Goal: Task Accomplishment & Management: Use online tool/utility

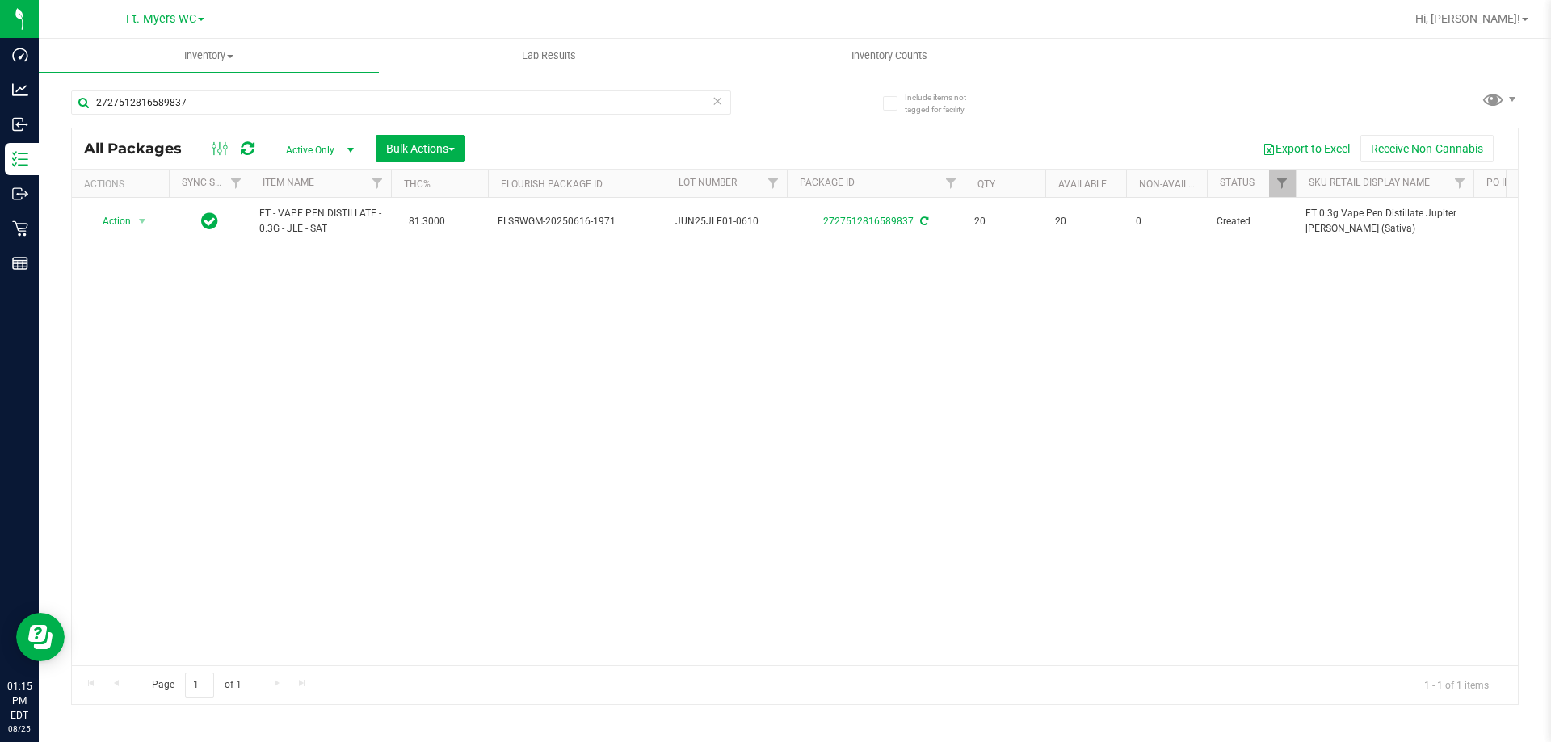
click at [715, 104] on icon at bounding box center [717, 99] width 11 height 19
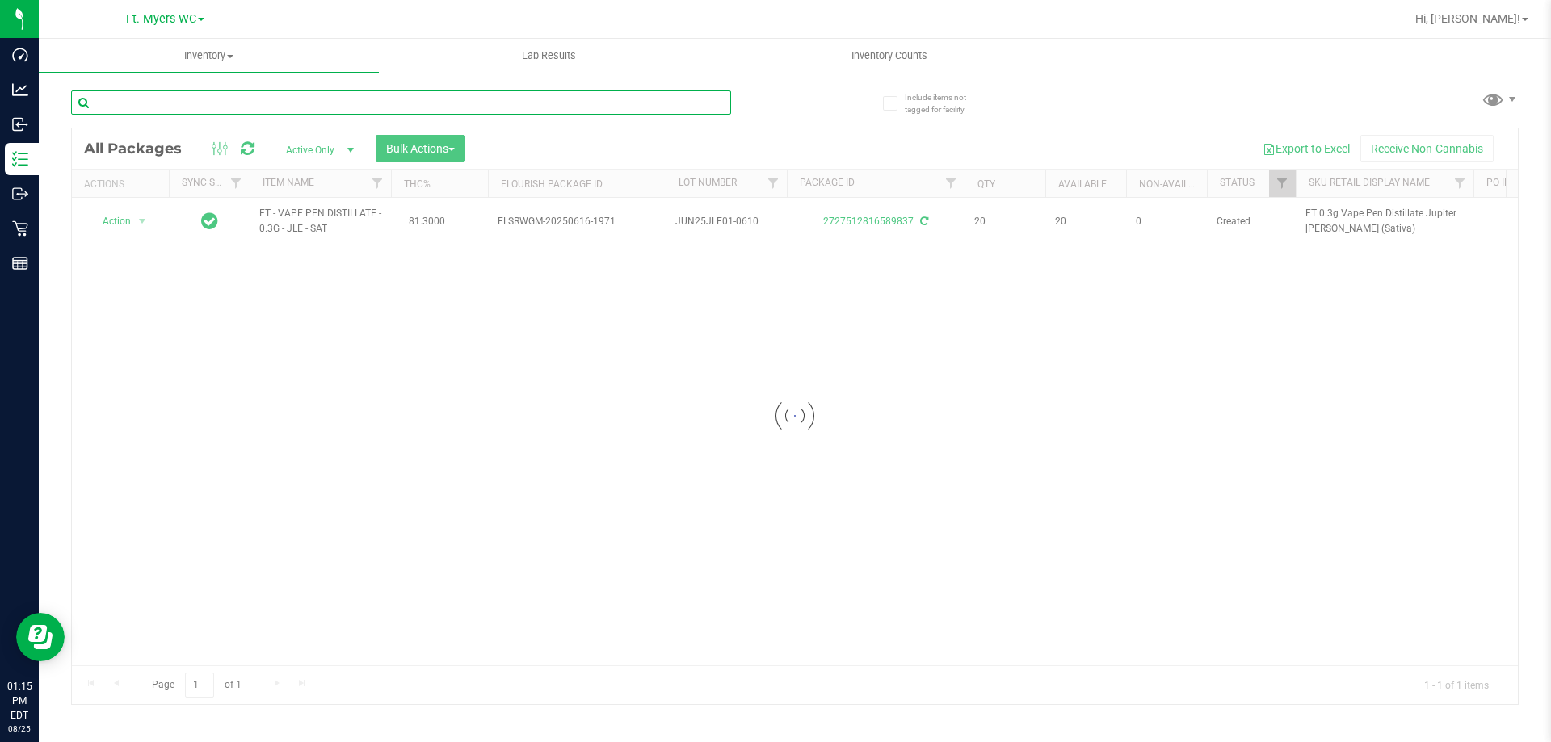
click at [288, 103] on div "Inventory All packages All inventory Waste log Create inventory Lab Results Inv…" at bounding box center [795, 391] width 1512 height 704
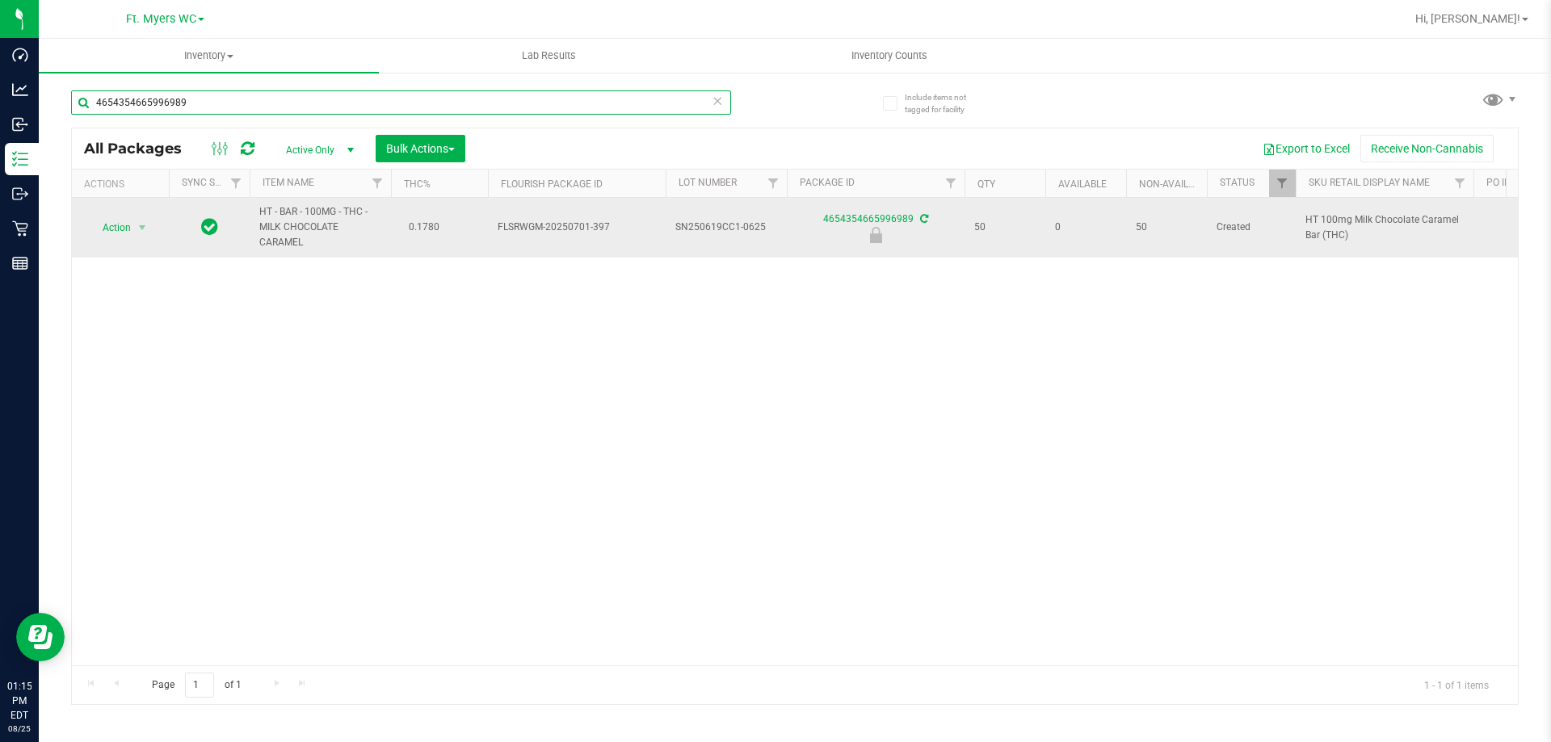
type input "4654354665996989"
click at [142, 238] on span "select" at bounding box center [142, 228] width 20 height 23
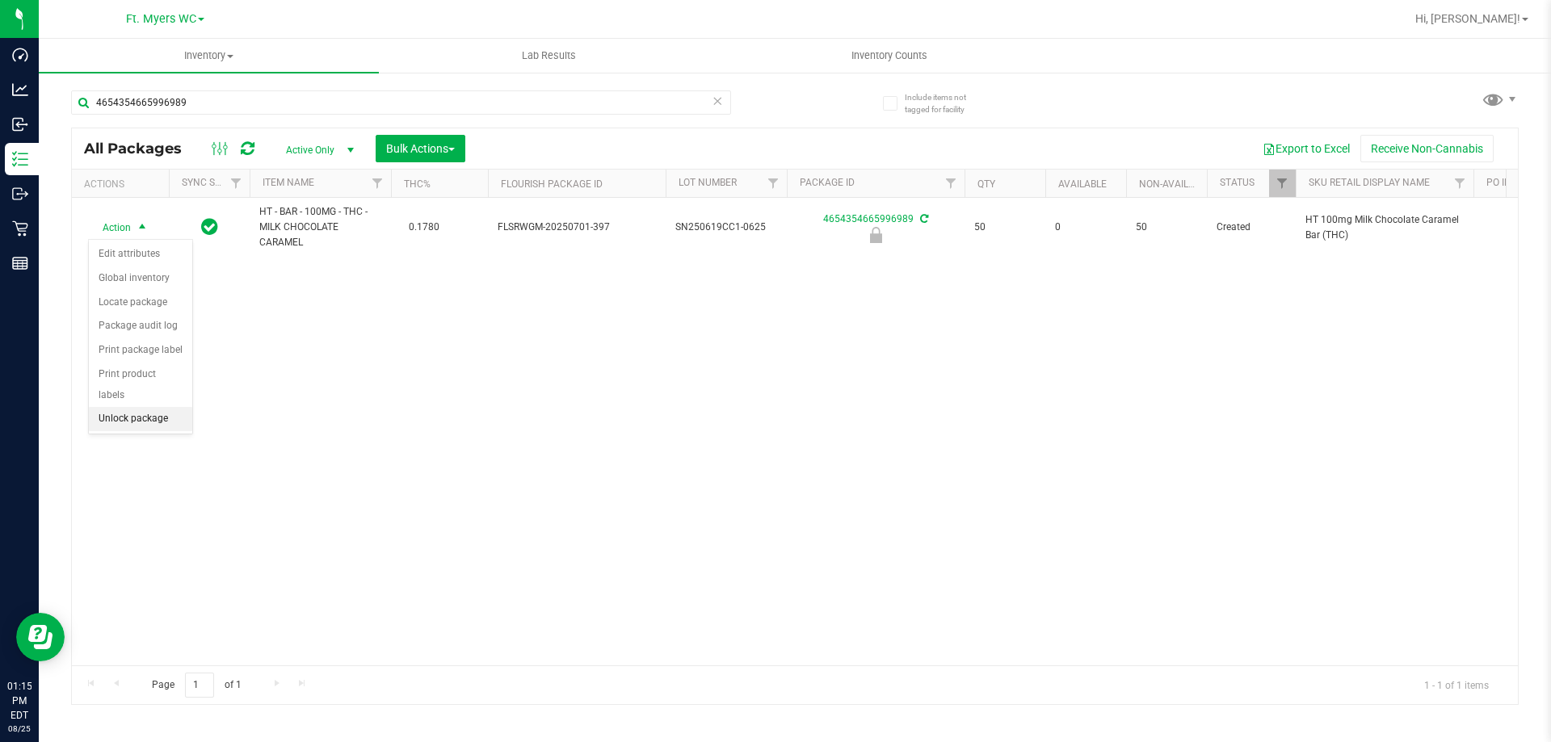
click at [110, 407] on li "Unlock package" at bounding box center [140, 419] width 103 height 24
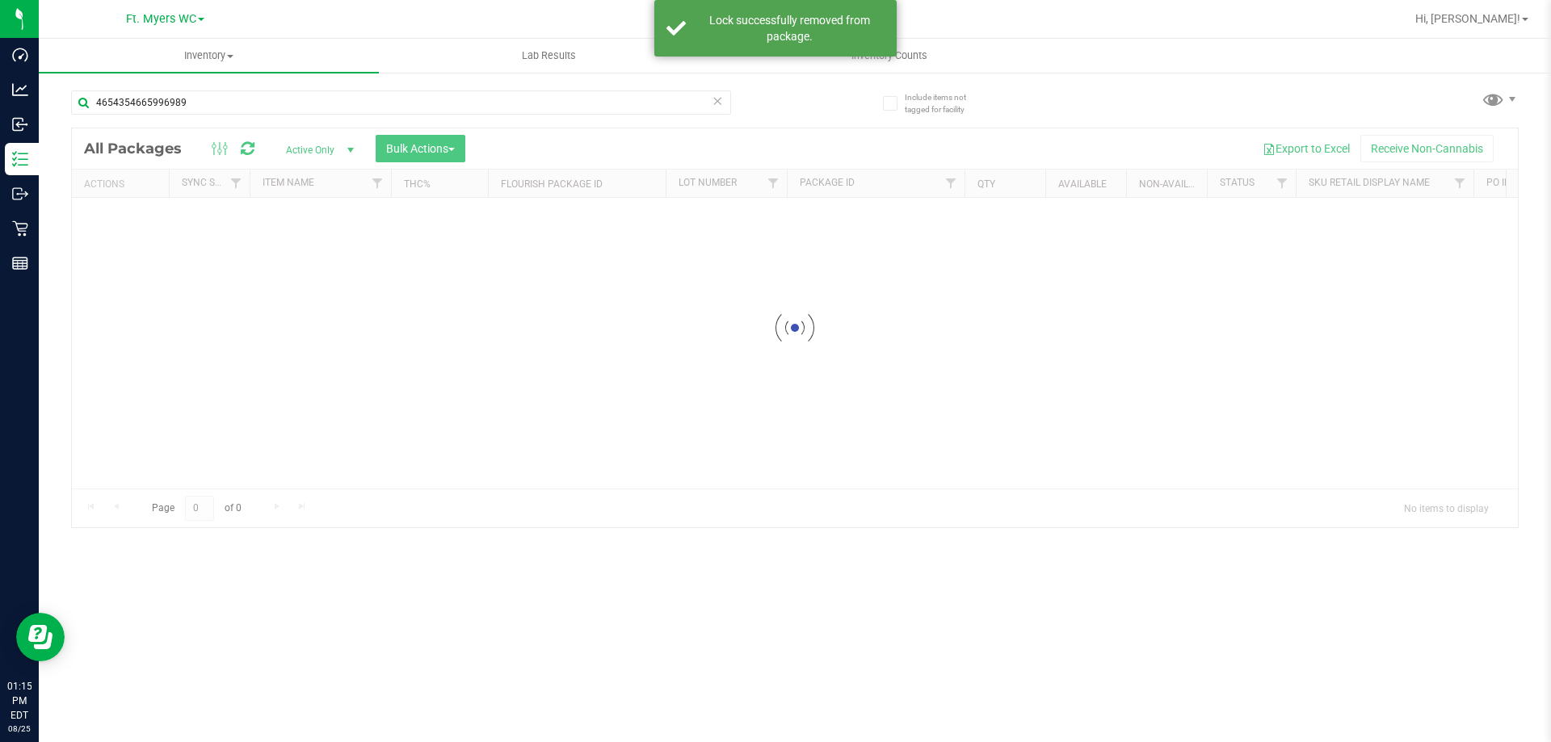
click at [717, 103] on icon at bounding box center [717, 99] width 11 height 19
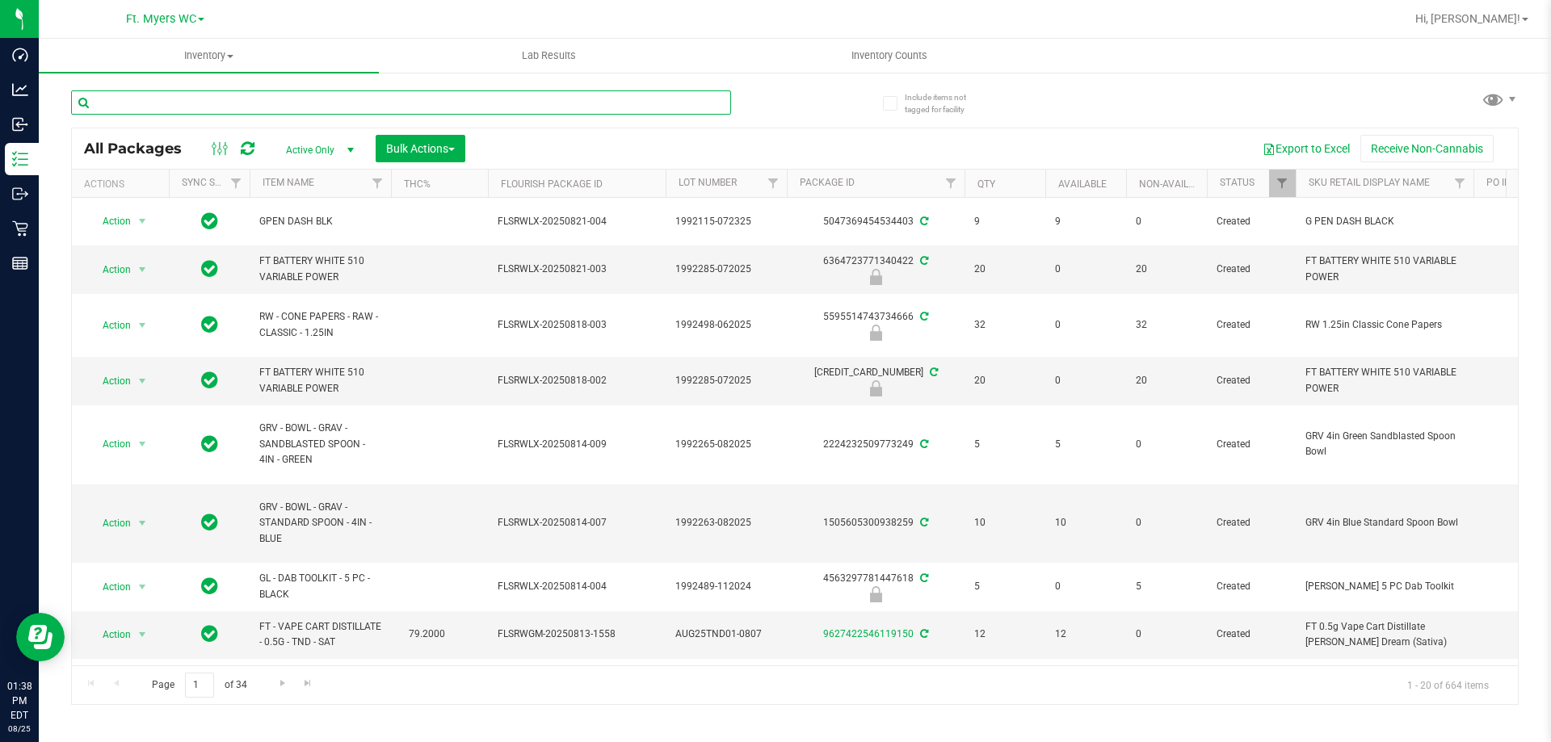
click at [646, 101] on input "text" at bounding box center [401, 102] width 660 height 24
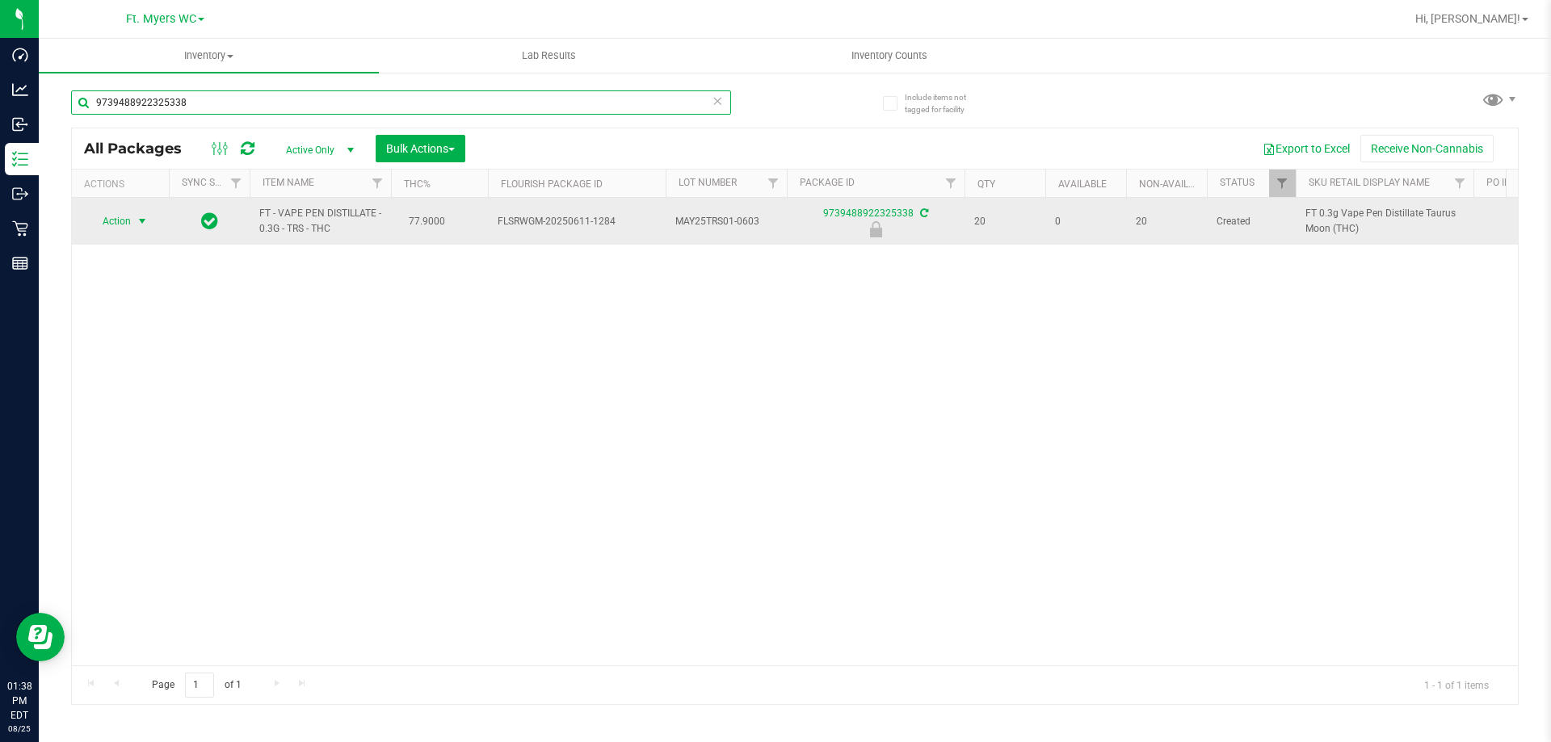
type input "9739488922325338"
click at [140, 217] on span "select" at bounding box center [142, 221] width 13 height 13
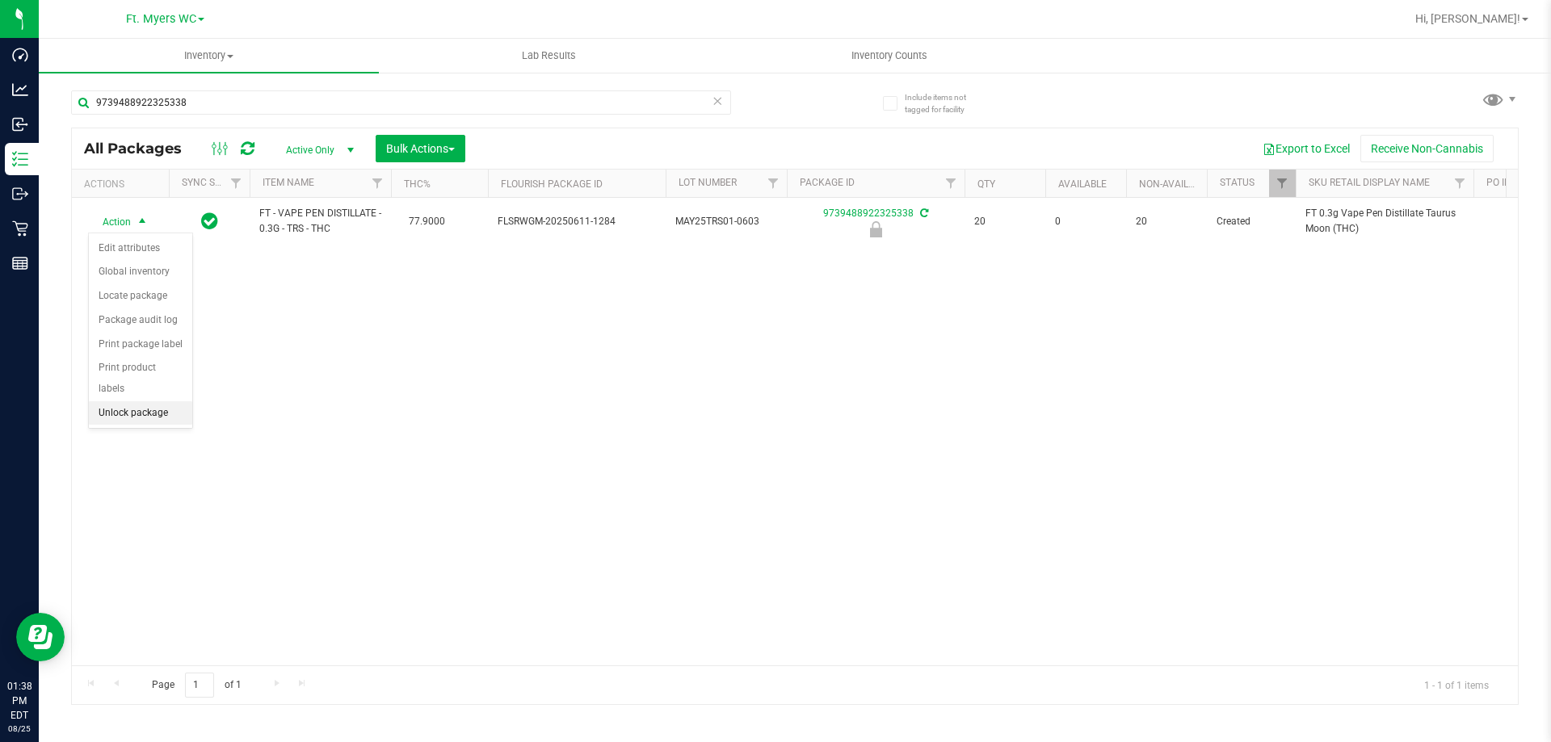
click at [177, 402] on li "Unlock package" at bounding box center [140, 414] width 103 height 24
click at [716, 101] on icon at bounding box center [717, 99] width 11 height 19
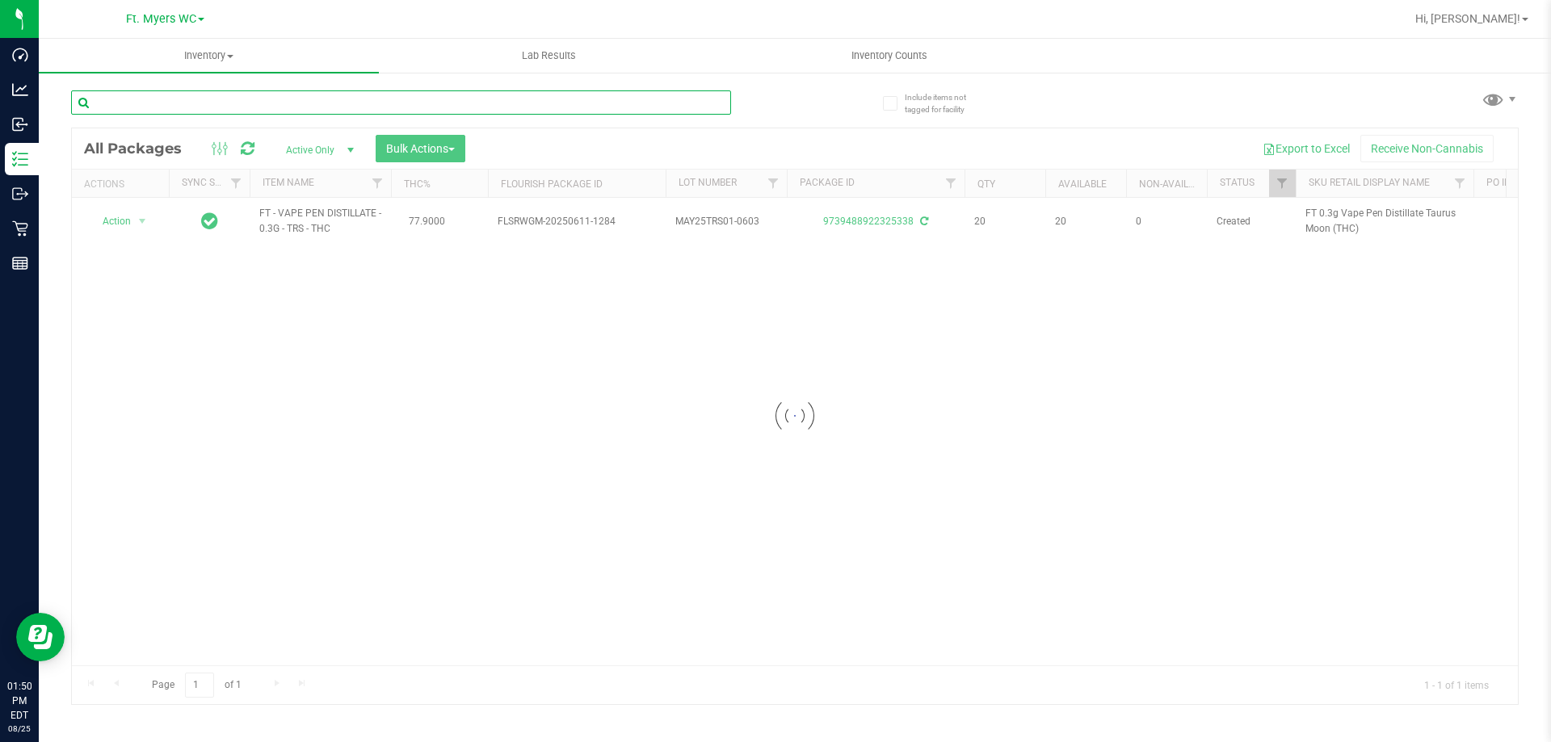
click at [644, 99] on input "text" at bounding box center [401, 102] width 660 height 24
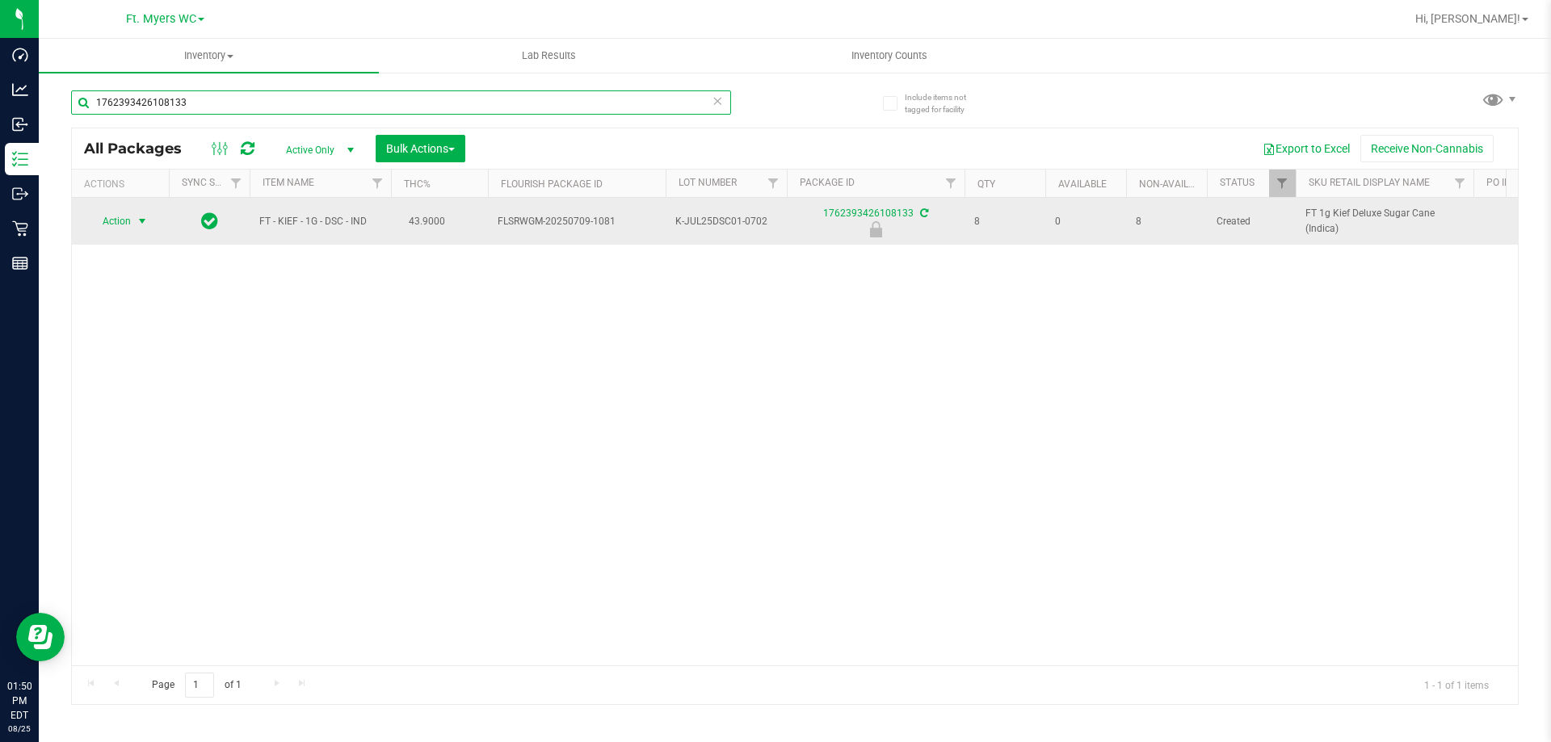
type input "1762393426108133"
click at [141, 217] on span "select" at bounding box center [142, 221] width 13 height 13
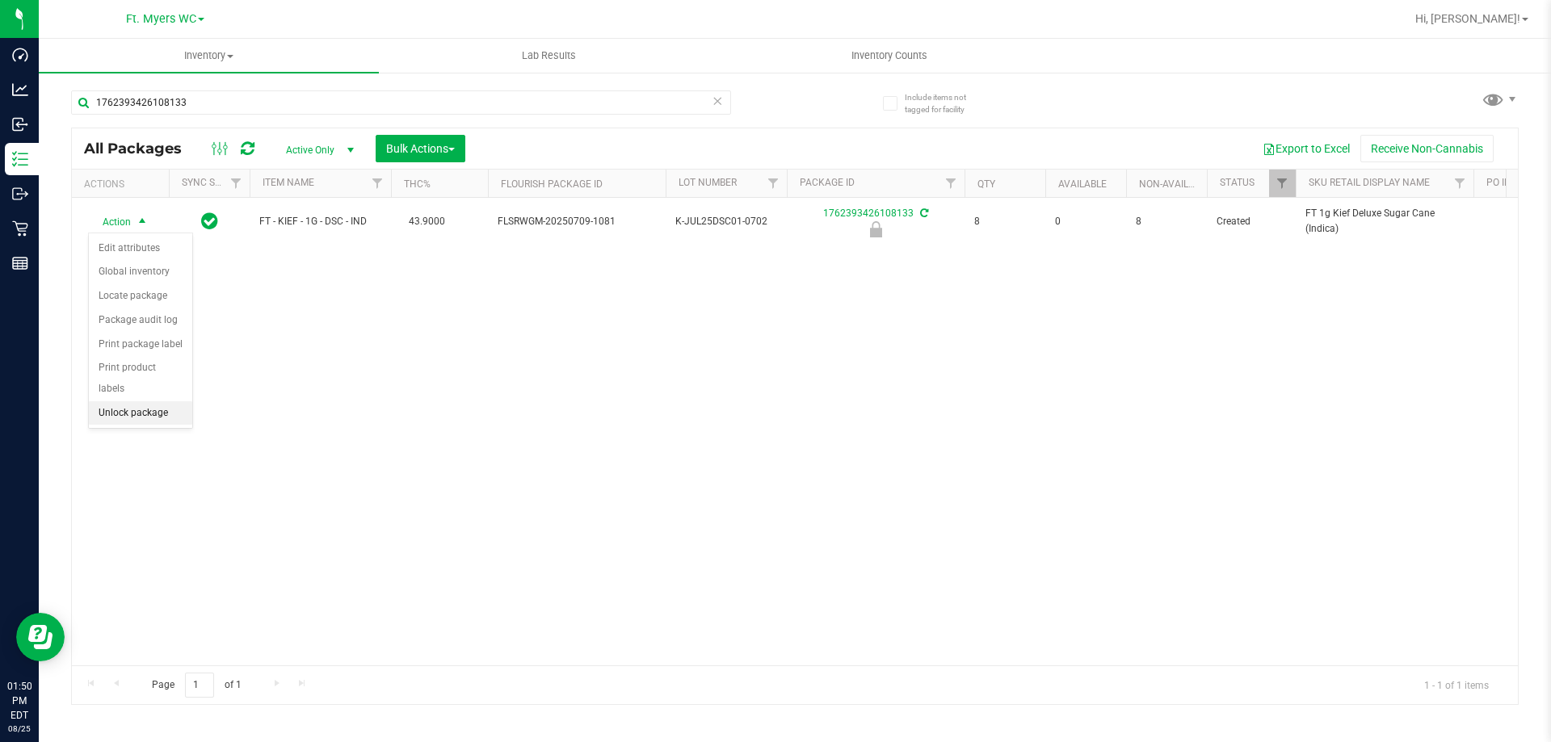
click at [122, 402] on li "Unlock package" at bounding box center [140, 414] width 103 height 24
click at [718, 104] on icon at bounding box center [717, 99] width 11 height 19
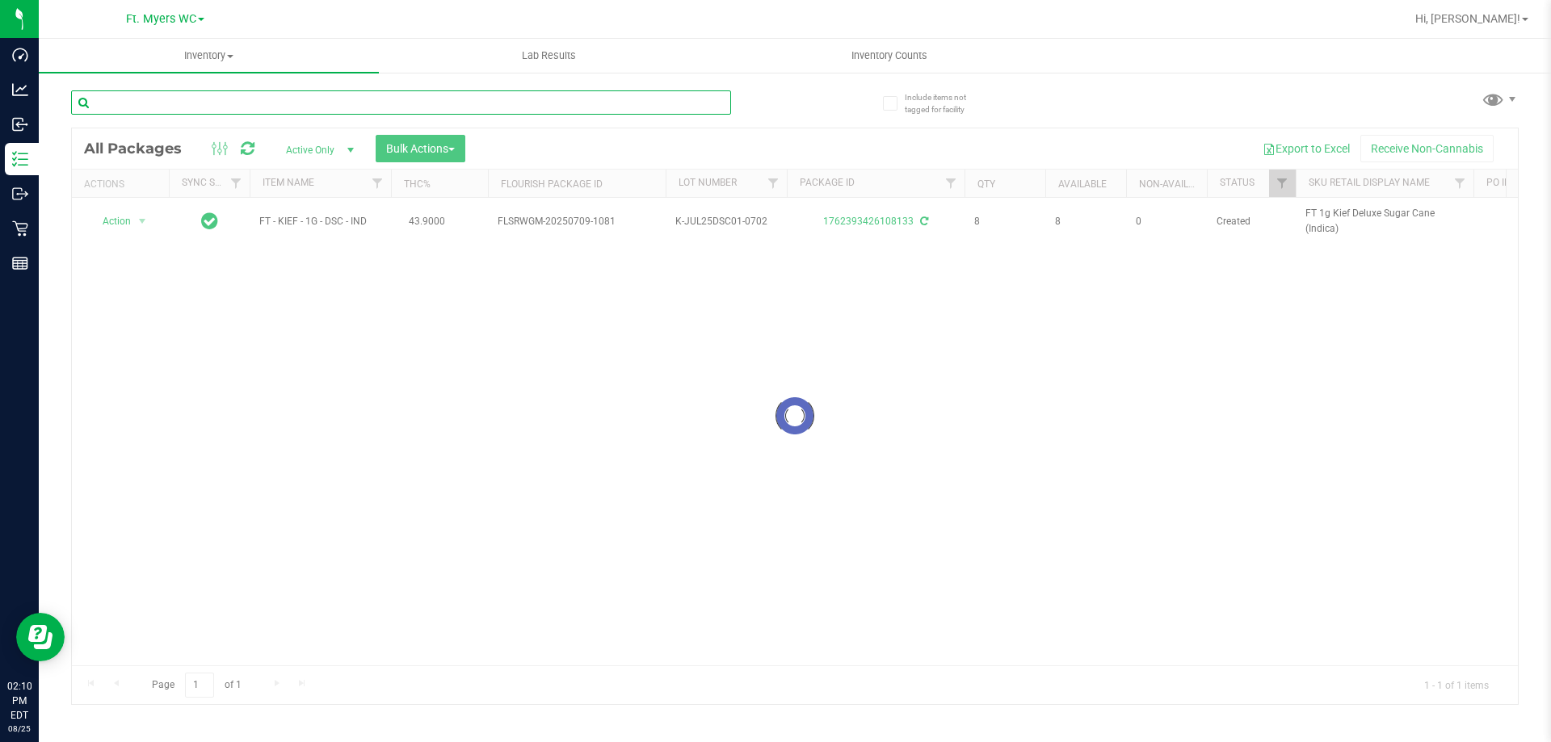
click at [477, 101] on input "text" at bounding box center [401, 102] width 660 height 24
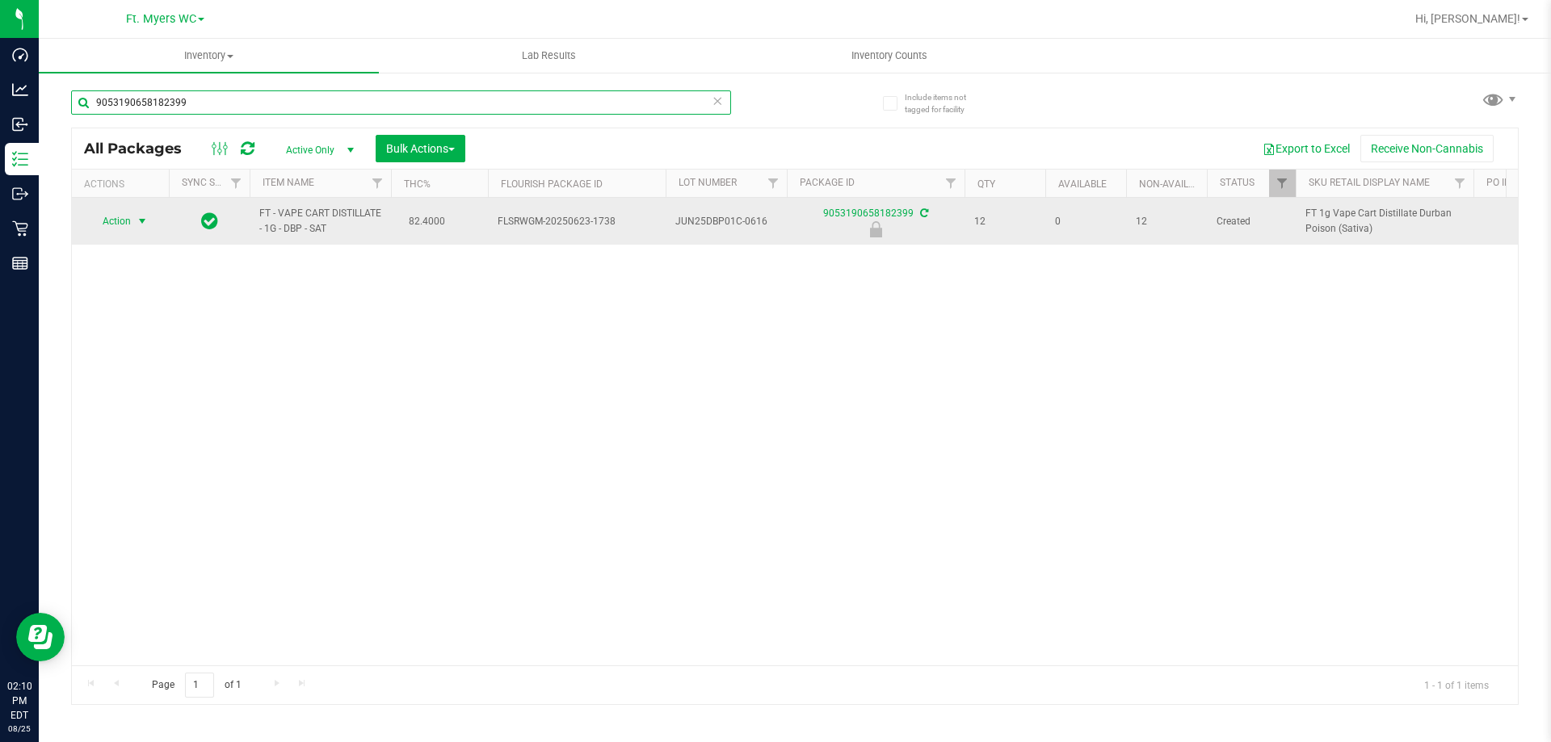
type input "9053190658182399"
click at [114, 218] on span "Action" at bounding box center [110, 221] width 44 height 23
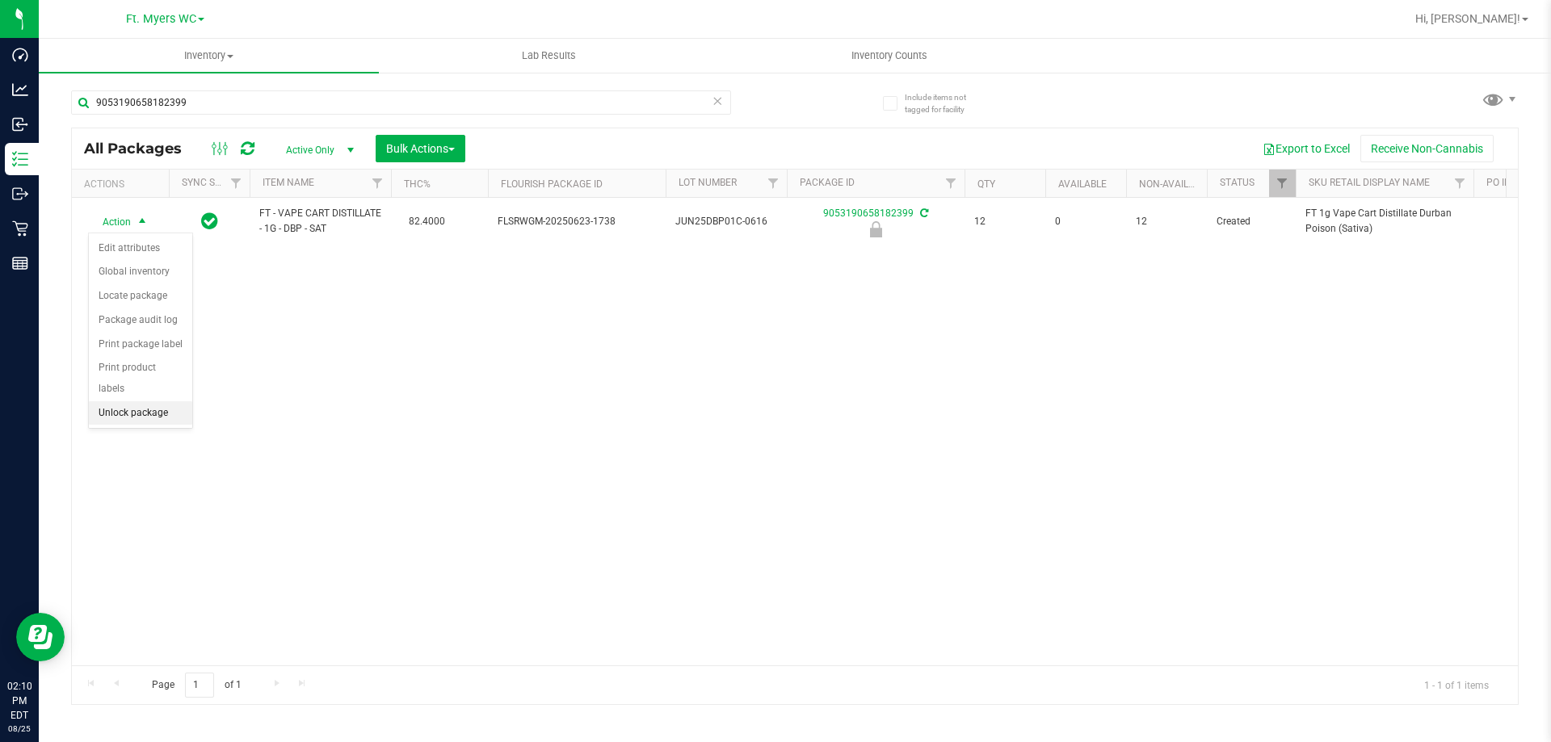
click at [124, 402] on li "Unlock package" at bounding box center [140, 414] width 103 height 24
click at [717, 98] on icon at bounding box center [717, 99] width 11 height 19
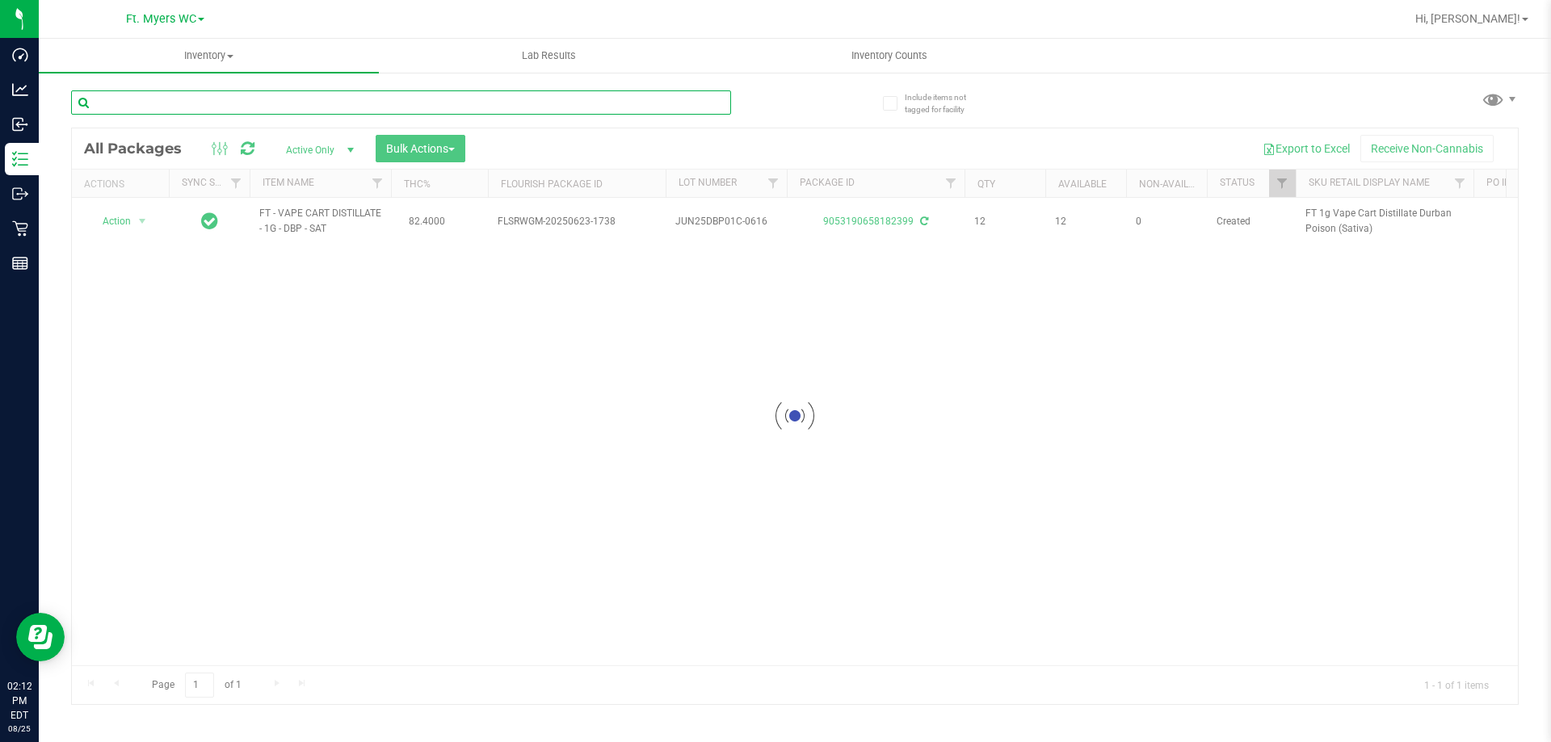
click at [305, 107] on input "text" at bounding box center [401, 102] width 660 height 24
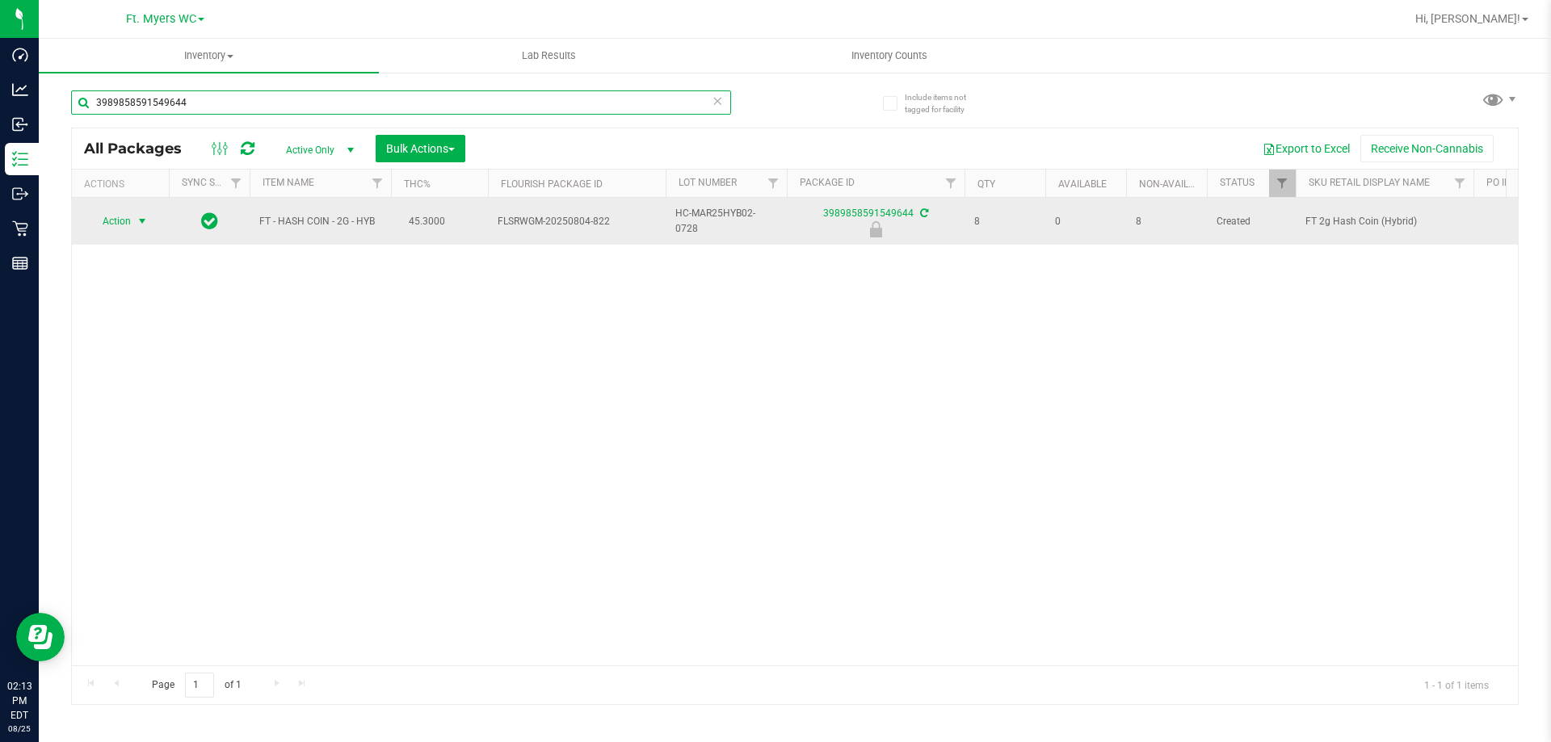
type input "3989858591549644"
click at [140, 218] on span "select" at bounding box center [142, 221] width 13 height 13
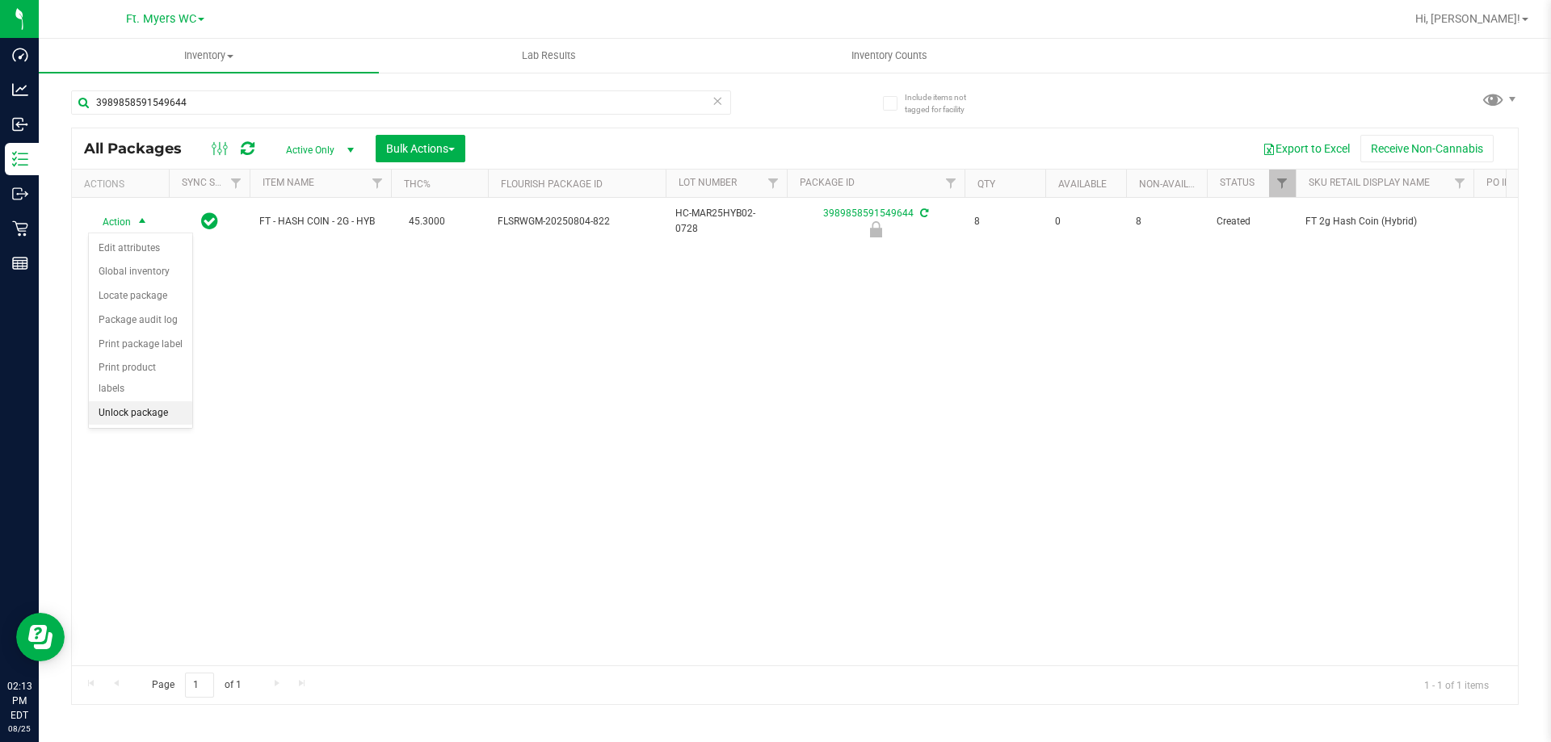
click at [160, 402] on li "Unlock package" at bounding box center [140, 414] width 103 height 24
